Goal: Information Seeking & Learning: Learn about a topic

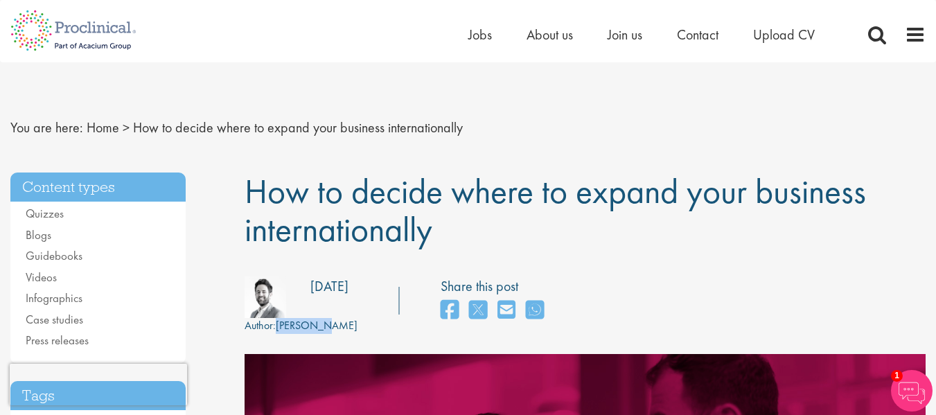
drag, startPoint x: 279, startPoint y: 326, endPoint x: 324, endPoint y: 326, distance: 45.0
click at [324, 326] on div "Author: [PERSON_NAME] Posting date: [DATE]" at bounding box center [301, 304] width 134 height 57
copy div "[PERSON_NAME]"
drag, startPoint x: 245, startPoint y: 190, endPoint x: 454, endPoint y: 229, distance: 213.4
click at [454, 229] on h1 "How to decide where to expand your business internationally" at bounding box center [585, 210] width 681 height 76
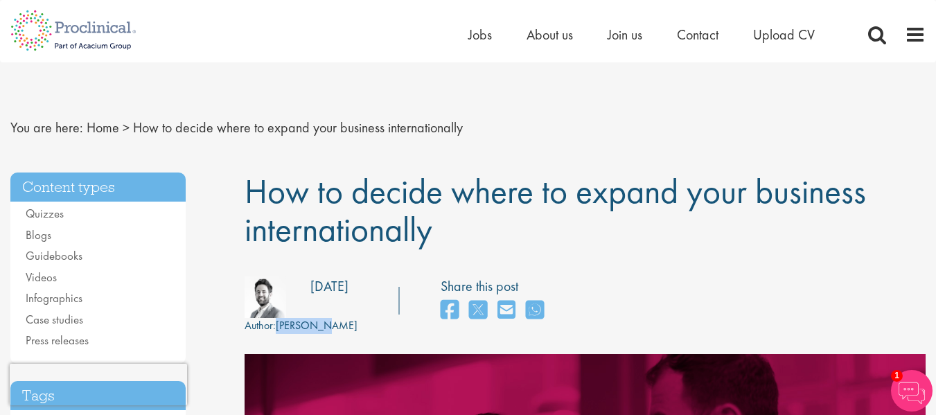
copy span "How to decide where to expand your business internationally"
click at [438, 241] on h1 "How to decide where to expand your business internationally" at bounding box center [585, 210] width 681 height 76
drag, startPoint x: 445, startPoint y: 231, endPoint x: 248, endPoint y: 240, distance: 196.9
click at [248, 240] on h1 "How to decide where to expand your business internationally" at bounding box center [585, 210] width 681 height 76
click at [469, 223] on h1 "How to decide where to expand your business internationally" at bounding box center [585, 210] width 681 height 76
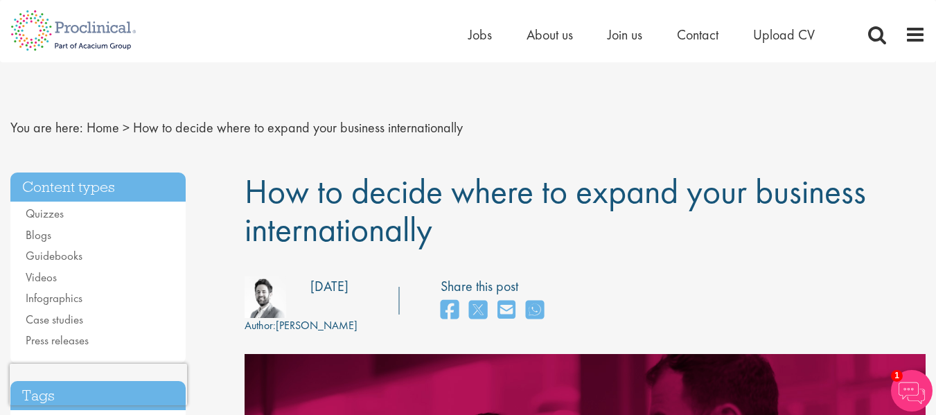
drag, startPoint x: 450, startPoint y: 227, endPoint x: 247, endPoint y: 247, distance: 203.9
click at [247, 247] on h1 "How to decide where to expand your business internationally" at bounding box center [585, 210] width 681 height 76
copy span "internationally"
click at [514, 296] on div "Author: [PERSON_NAME] Posting date: [DATE] Share this post" at bounding box center [585, 304] width 702 height 57
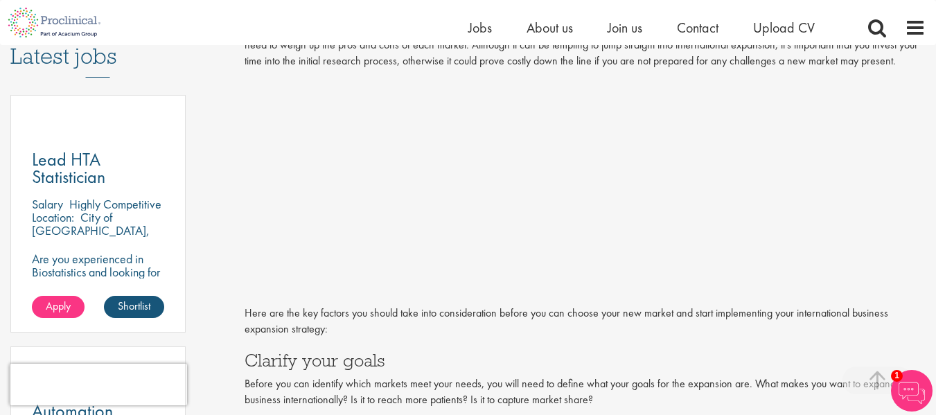
scroll to position [762, 0]
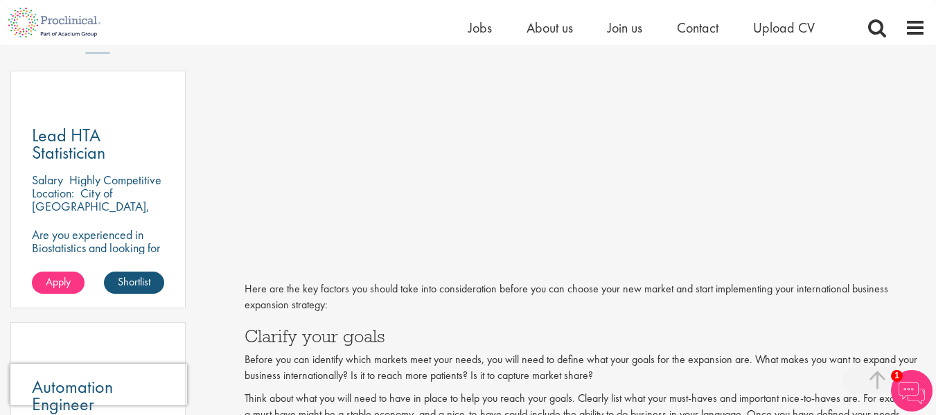
click at [911, 402] on img at bounding box center [912, 391] width 42 height 42
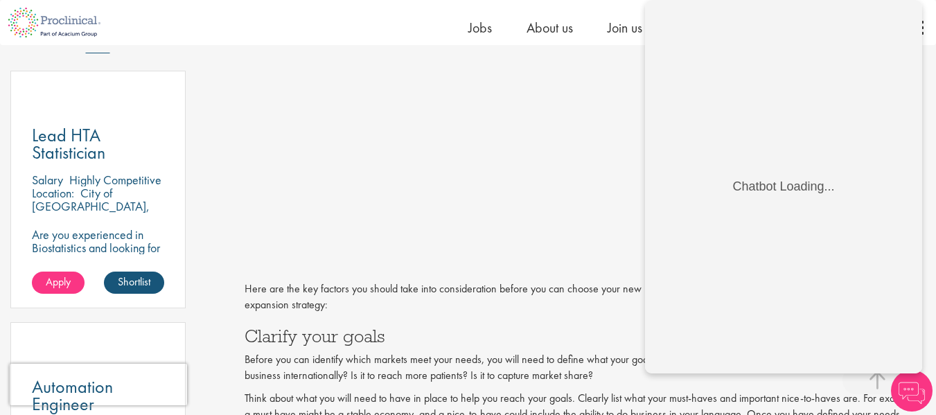
scroll to position [0, 0]
click at [911, 402] on img at bounding box center [912, 391] width 42 height 42
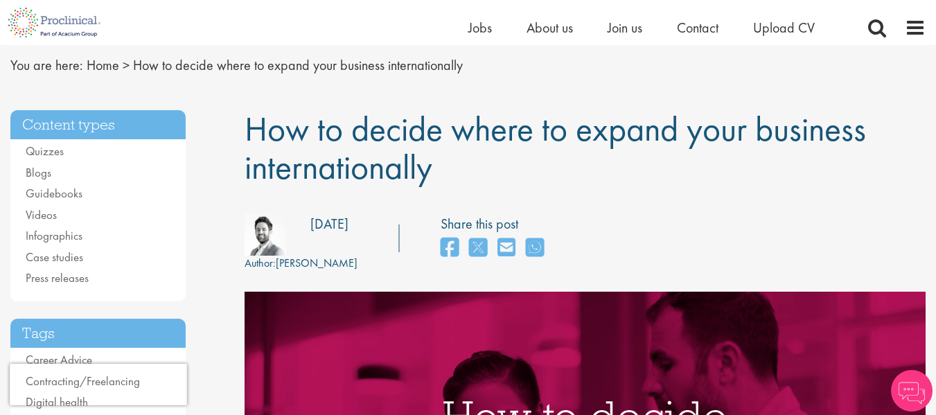
scroll to position [69, 0]
